Goal: Task Accomplishment & Management: Manage account settings

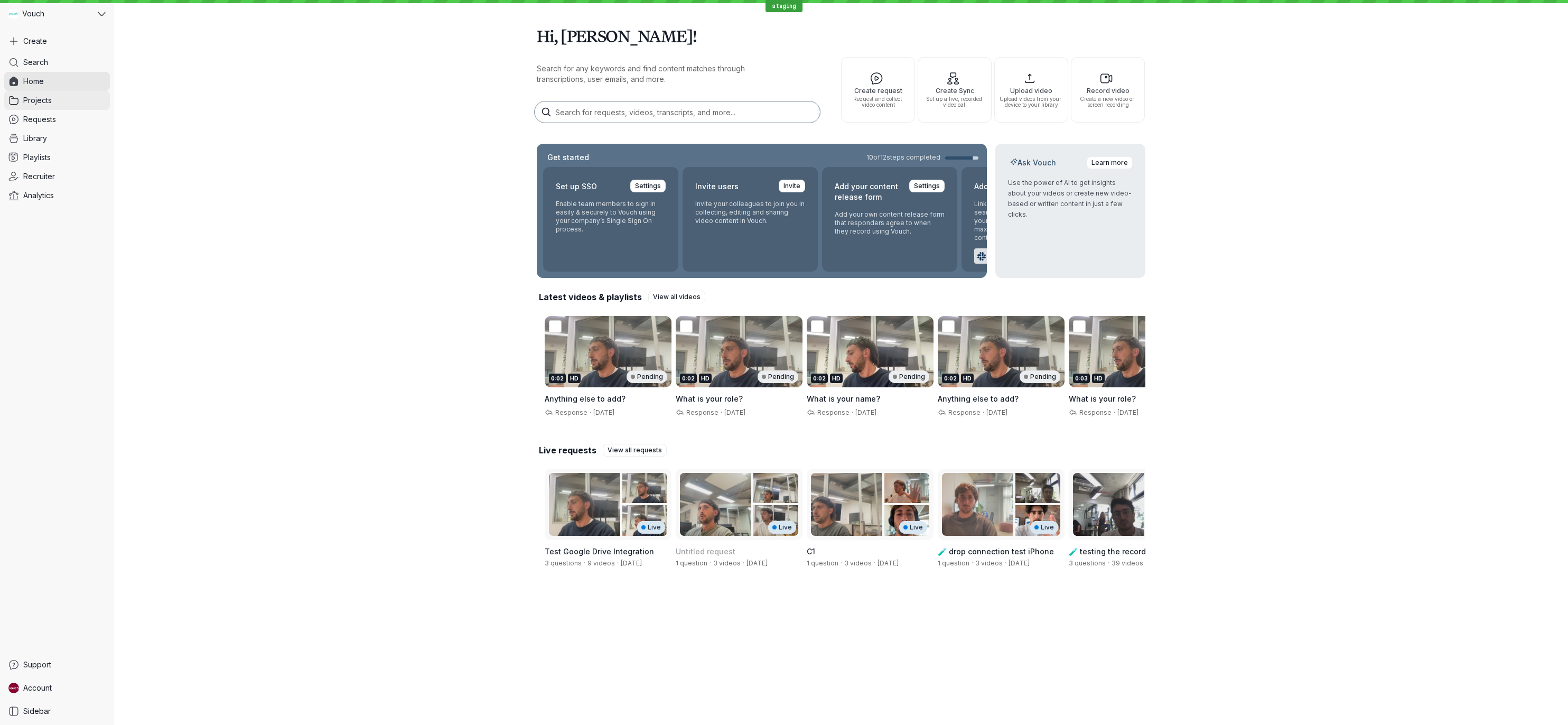
click at [48, 98] on span "Projects" at bounding box center [38, 100] width 29 height 11
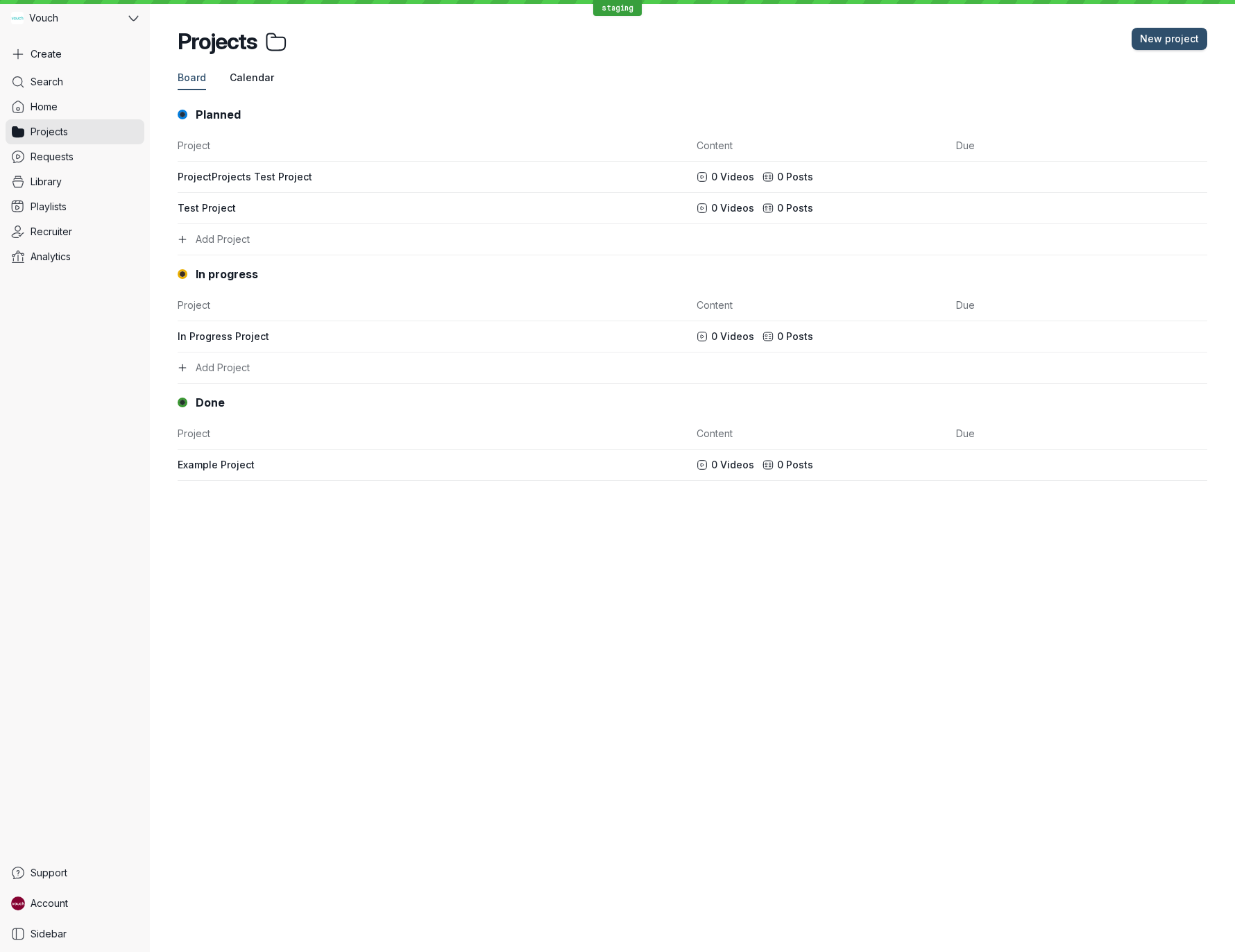
click at [267, 86] on button "Calendar" at bounding box center [251, 79] width 45 height 24
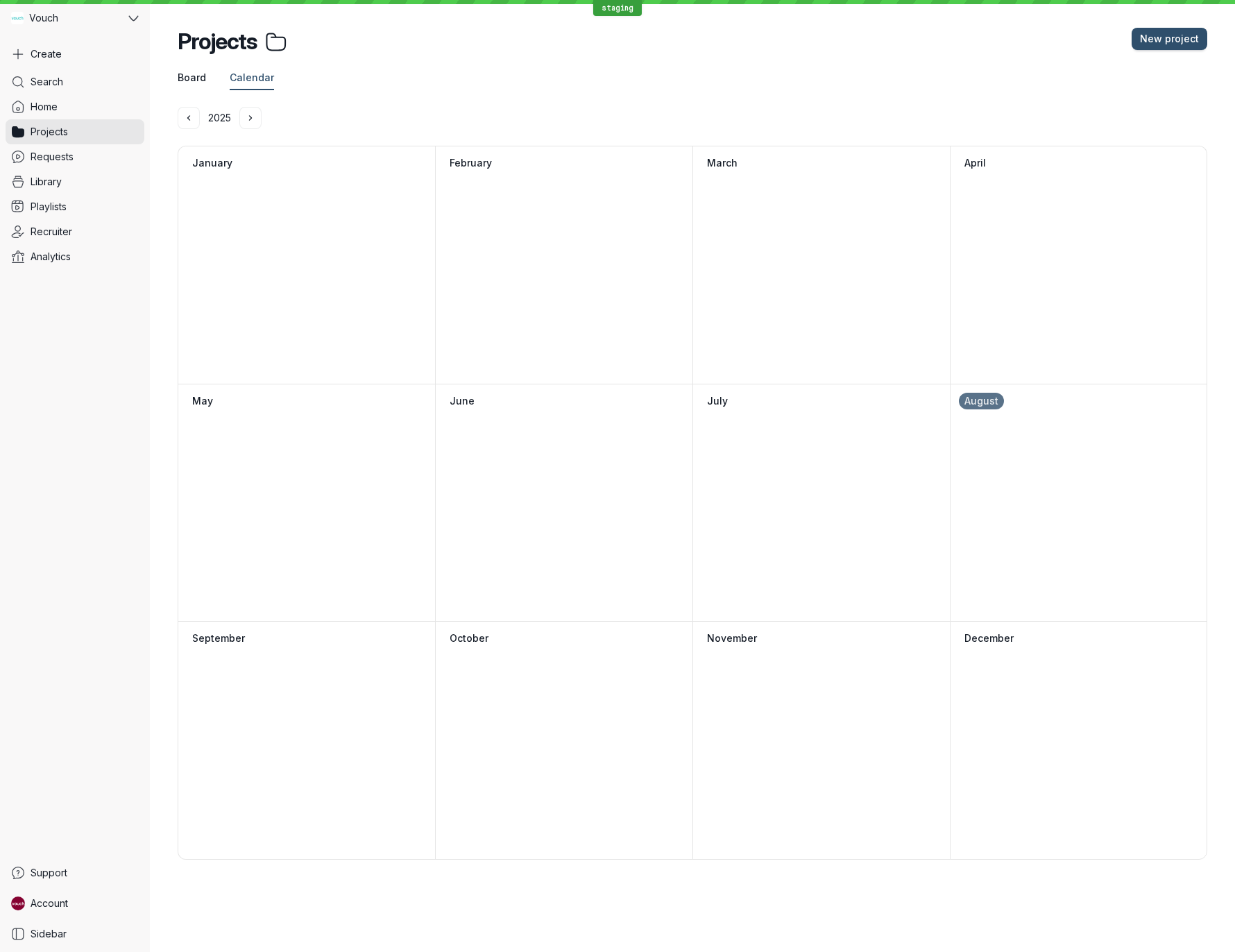
click at [195, 72] on span "Board" at bounding box center [191, 78] width 29 height 14
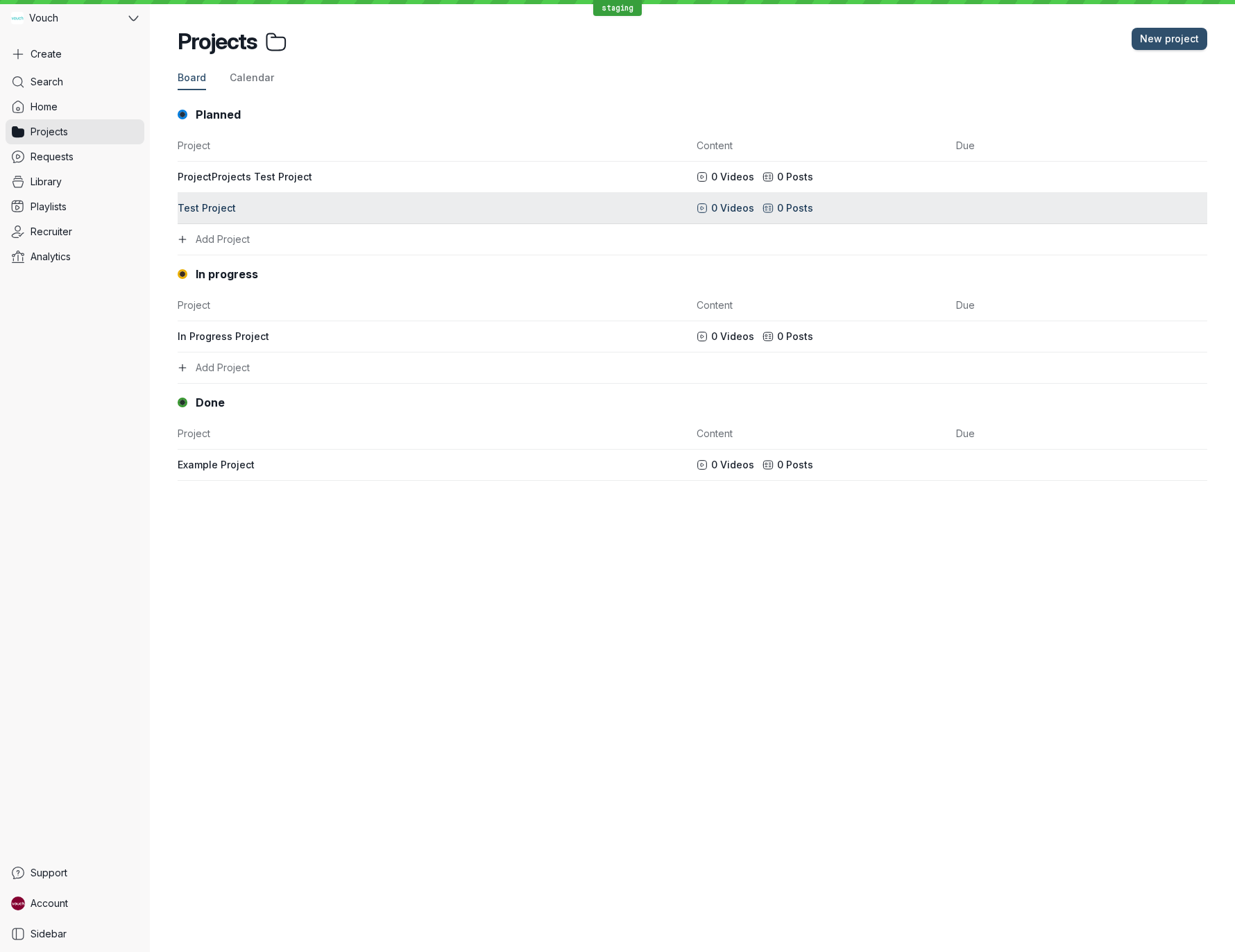
click at [222, 211] on div "Test Project" at bounding box center [433, 208] width 510 height 14
click at [516, 209] on div "Test Project" at bounding box center [433, 208] width 510 height 14
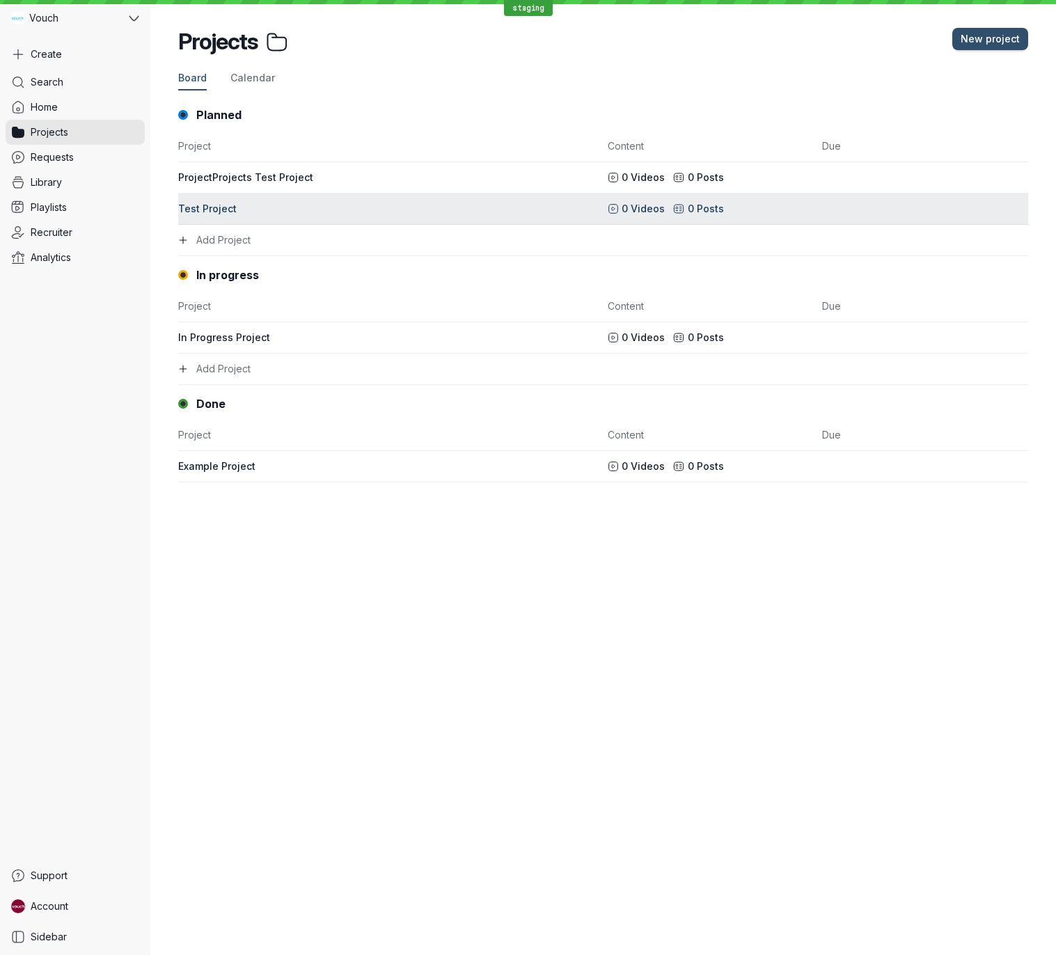
click at [379, 211] on div "Test Project" at bounding box center [388, 209] width 421 height 14
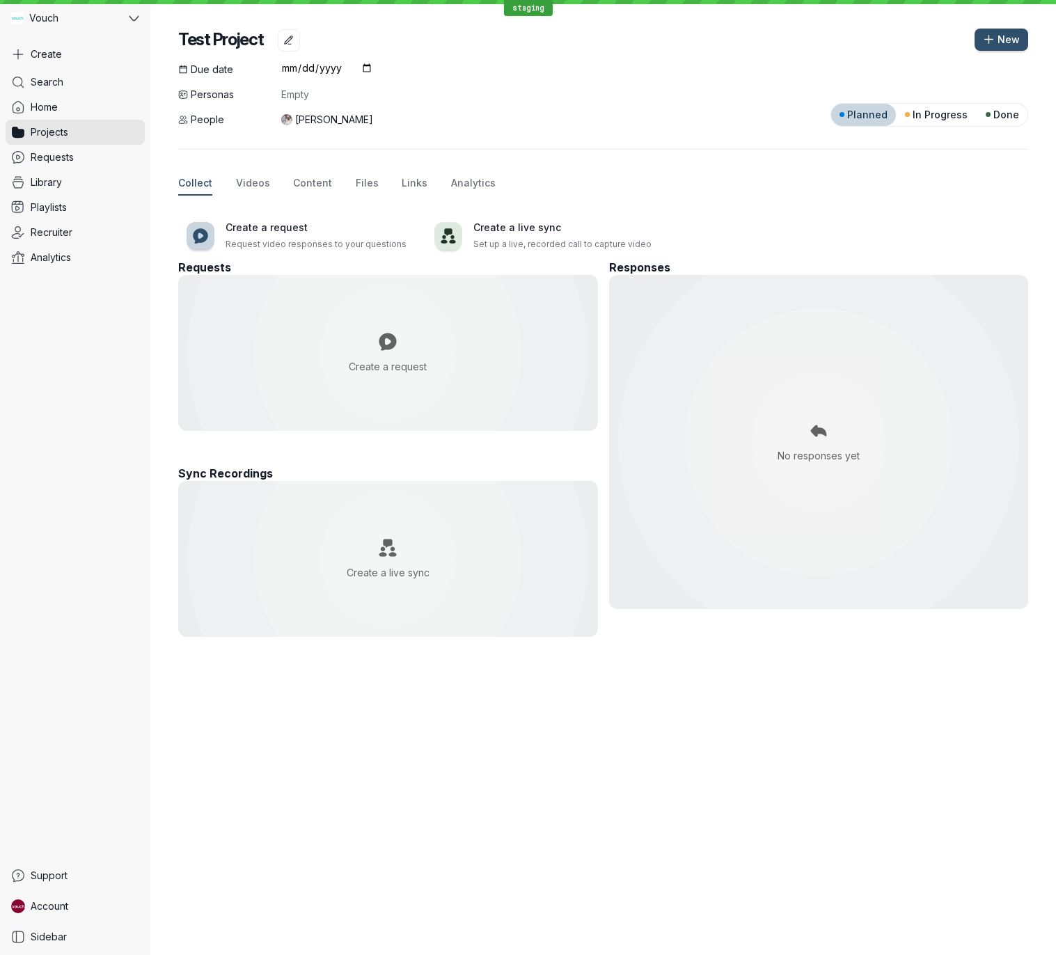
click at [885, 395] on div at bounding box center [818, 442] width 134 height 134
click at [495, 730] on div "Test Project New Due date Personas Empty People [PERSON_NAME] Zurnamer Planned …" at bounding box center [602, 477] width 905 height 955
click at [473, 237] on p "Set up a live, recorded call to capture video" at bounding box center [562, 244] width 178 height 14
click at [200, 241] on icon at bounding box center [200, 235] width 15 height 15
click at [701, 165] on div at bounding box center [603, 149] width 850 height 45
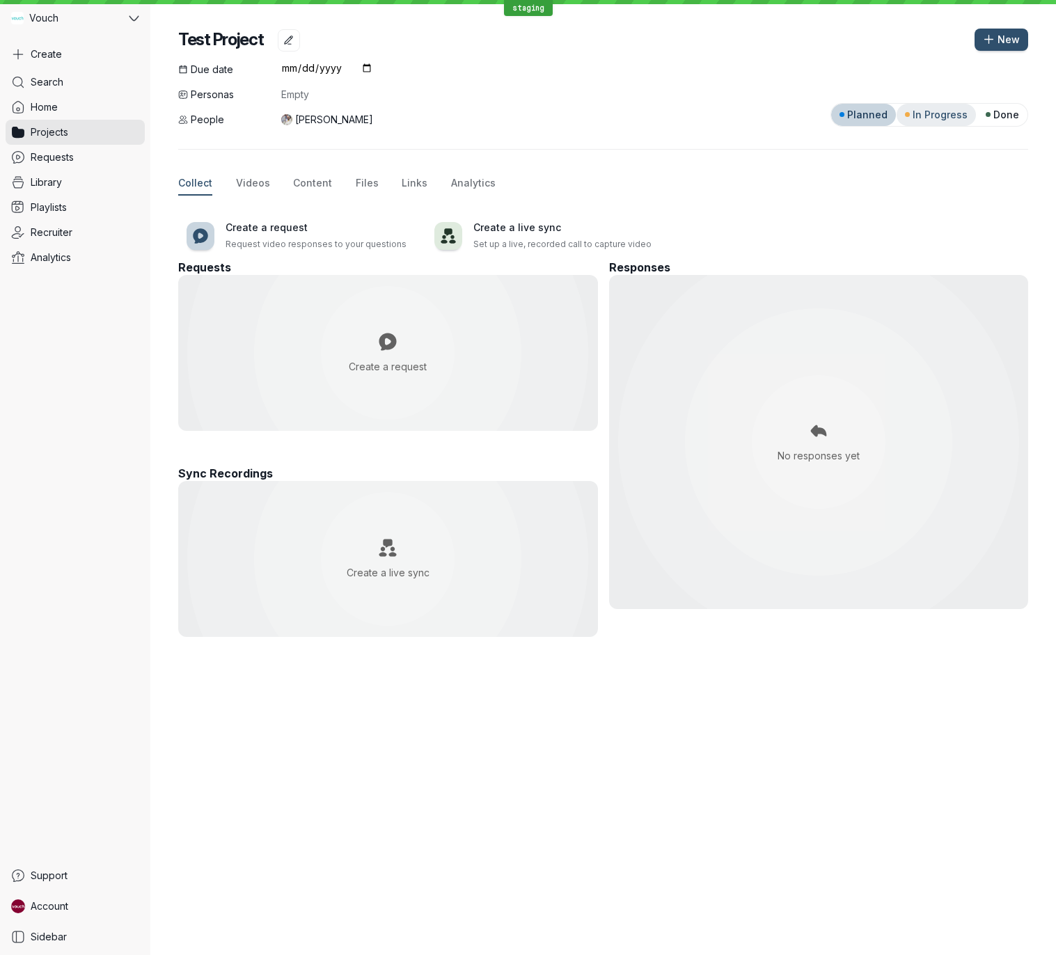
click at [937, 120] on span "In Progress" at bounding box center [939, 115] width 55 height 14
click at [884, 189] on div "Collect Videos Content Files Links Analytics" at bounding box center [603, 184] width 850 height 24
click at [858, 113] on span "Planned" at bounding box center [867, 115] width 40 height 14
click at [834, 217] on div "Create a request Request video responses to your questions Create a live sync S…" at bounding box center [603, 235] width 850 height 47
click at [260, 181] on span "Videos" at bounding box center [253, 183] width 34 height 14
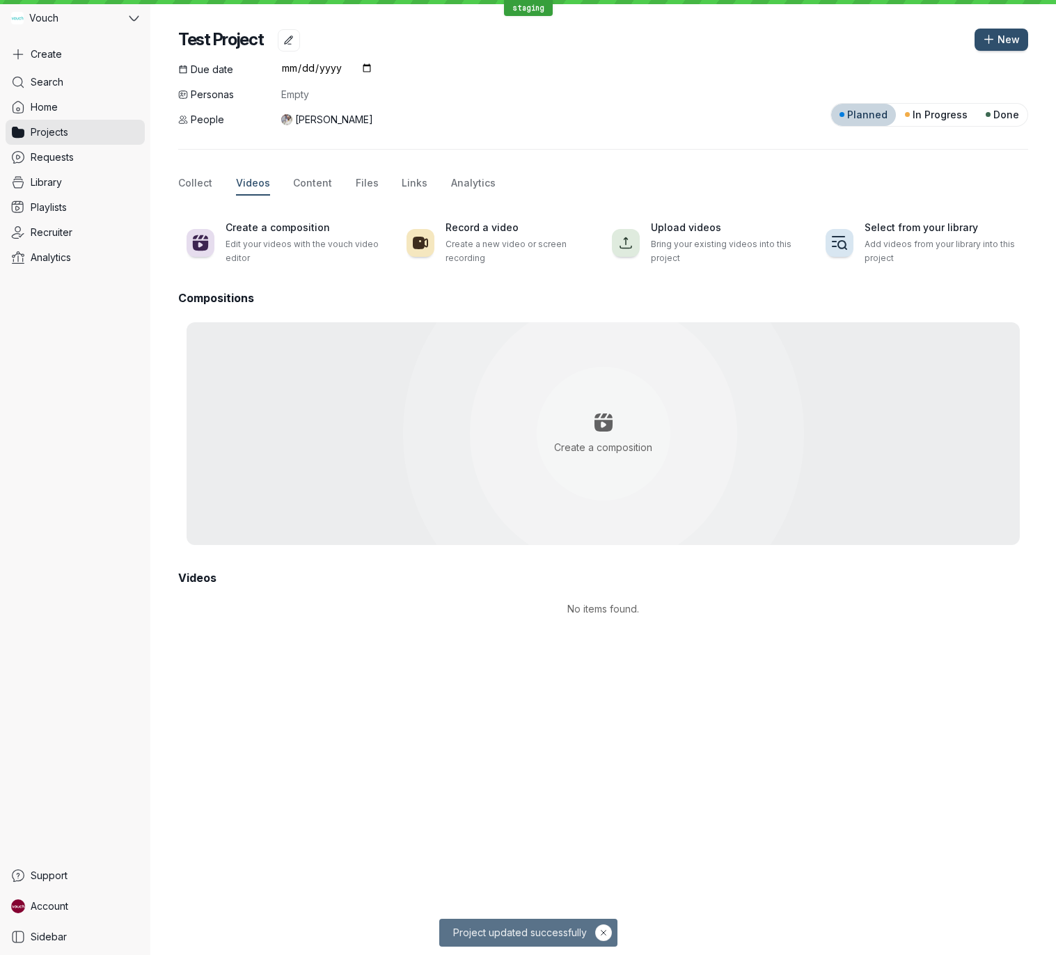
click at [732, 443] on div "Create a composition" at bounding box center [603, 433] width 334 height 75
click at [596, 424] on icon at bounding box center [603, 422] width 18 height 18
drag, startPoint x: 603, startPoint y: 461, endPoint x: 605, endPoint y: 451, distance: 10.1
click at [603, 461] on div "Create a composition" at bounding box center [603, 433] width 334 height 75
click at [606, 451] on div "Create a composition" at bounding box center [603, 434] width 98 height 42
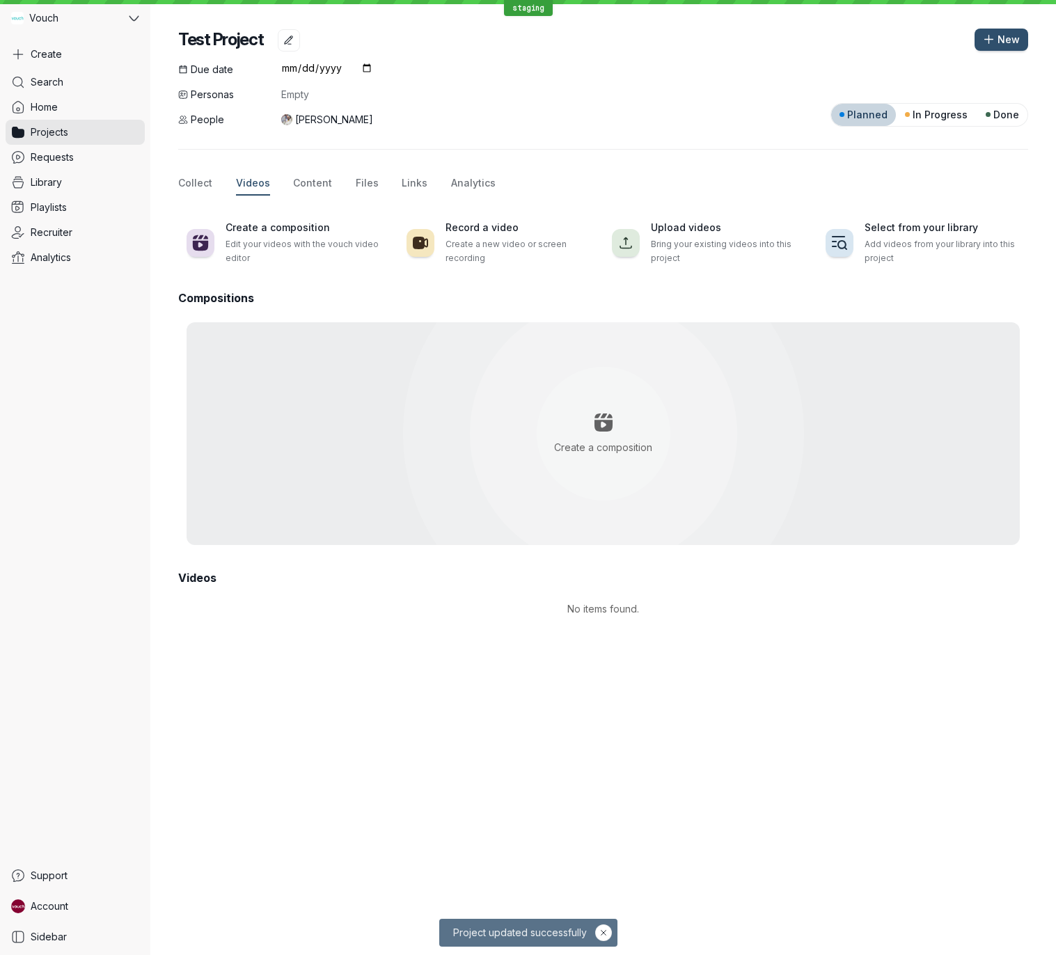
drag, startPoint x: 577, startPoint y: 690, endPoint x: 586, endPoint y: 584, distance: 106.2
click at [578, 690] on div "Test Project New Due date Personas Empty People [PERSON_NAME] Zurnamer Planned …" at bounding box center [602, 477] width 905 height 955
click at [308, 183] on span "Content" at bounding box center [312, 183] width 39 height 14
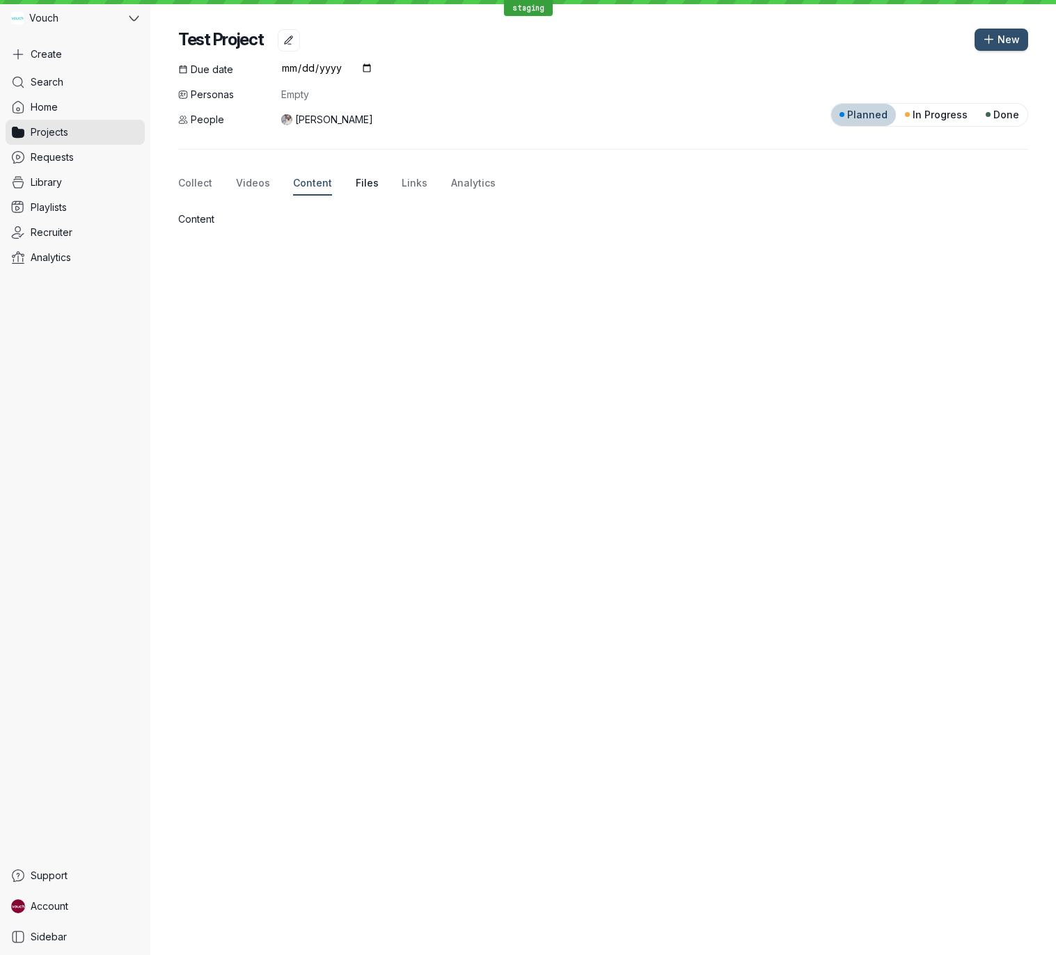
click at [369, 186] on span "Files" at bounding box center [367, 183] width 23 height 14
click at [406, 184] on span "Links" at bounding box center [414, 183] width 26 height 14
click at [461, 184] on span "Analytics" at bounding box center [473, 183] width 45 height 14
click at [100, 134] on link "Projects" at bounding box center [75, 132] width 139 height 25
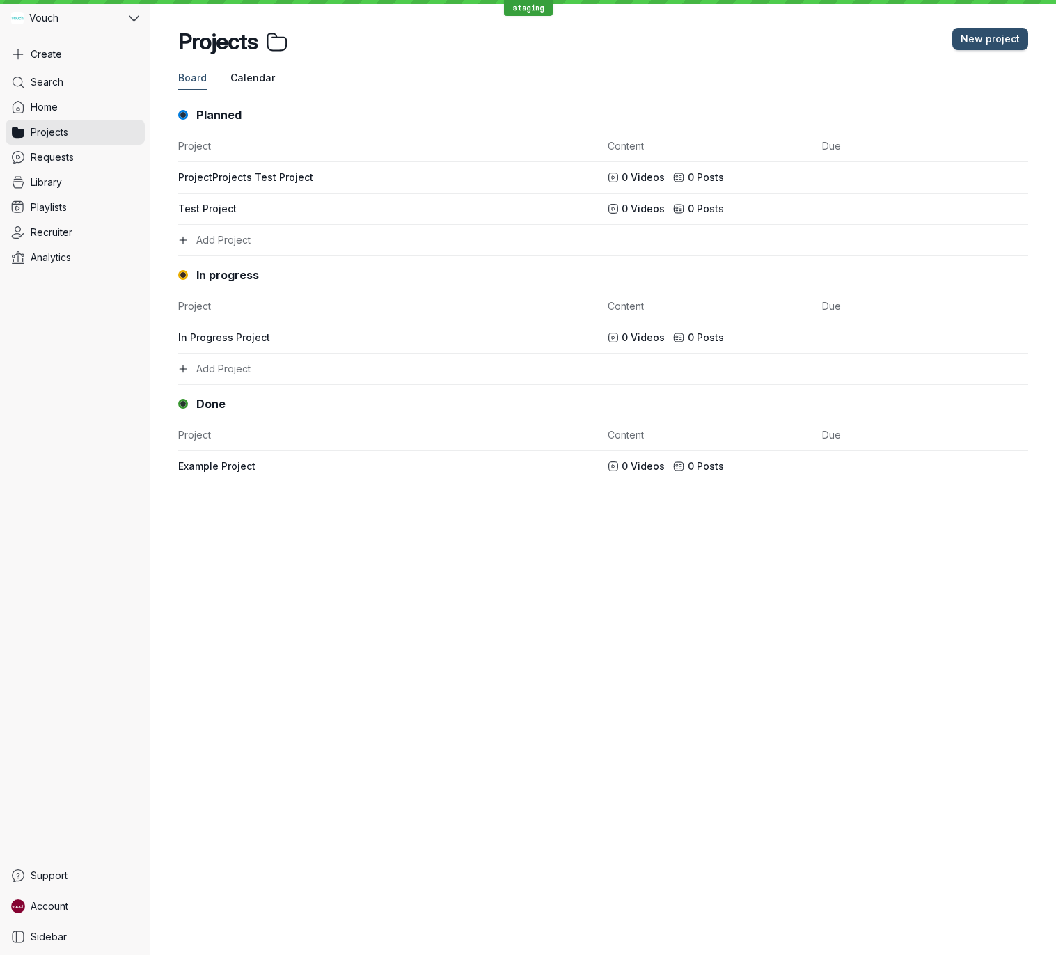
click at [253, 77] on span "Calendar" at bounding box center [252, 78] width 45 height 14
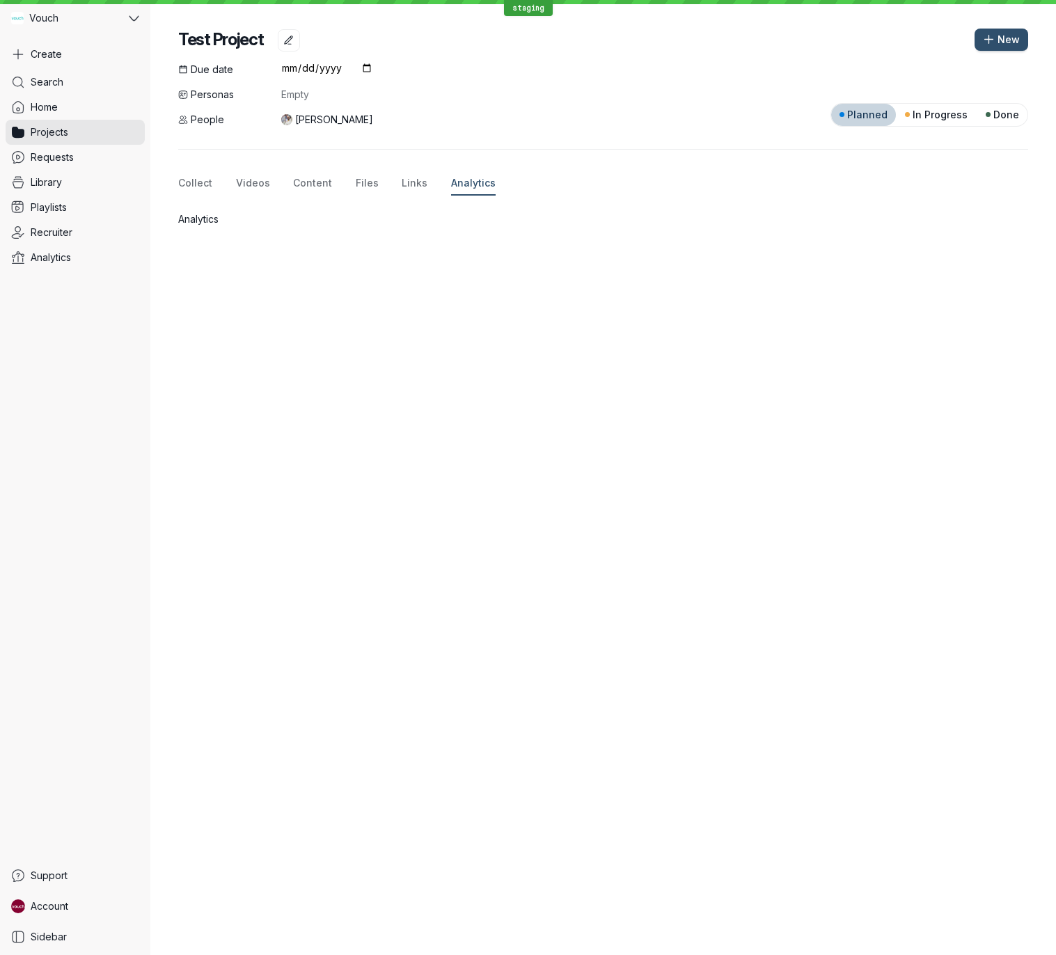
click at [850, 388] on div "Test Project New Due date Personas Empty People [PERSON_NAME] Zurnamer Planned …" at bounding box center [602, 477] width 905 height 955
